Goal: Task Accomplishment & Management: Manage account settings

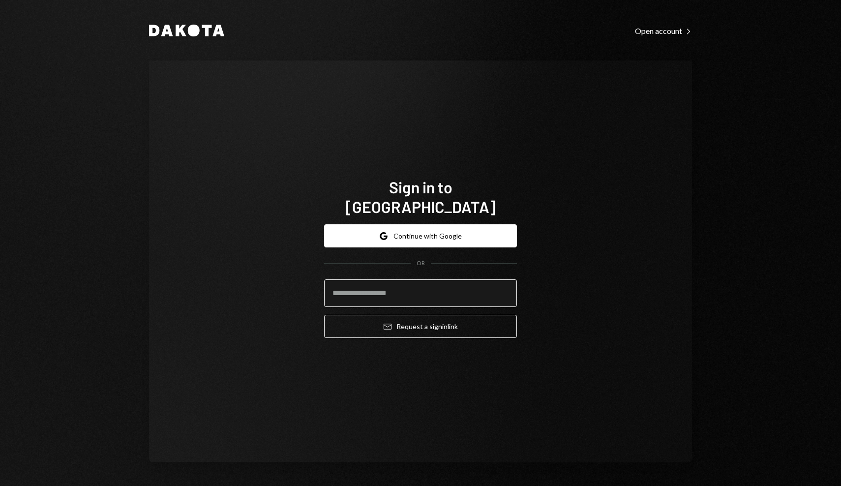
click at [398, 287] on input "email" at bounding box center [420, 293] width 193 height 28
click at [0, 485] on com-1password-button at bounding box center [0, 486] width 0 height 0
type input "**********"
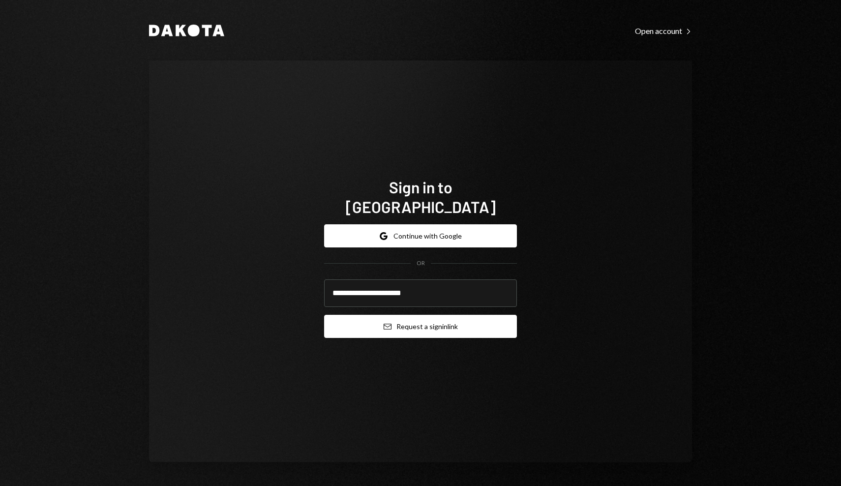
click at [412, 316] on button "Email Request a sign in link" at bounding box center [420, 326] width 193 height 23
